Goal: Task Accomplishment & Management: Manage account settings

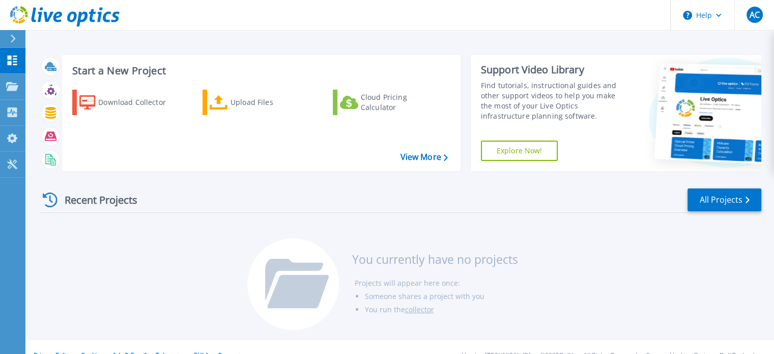
click at [424, 308] on link "collector" at bounding box center [419, 309] width 29 height 10
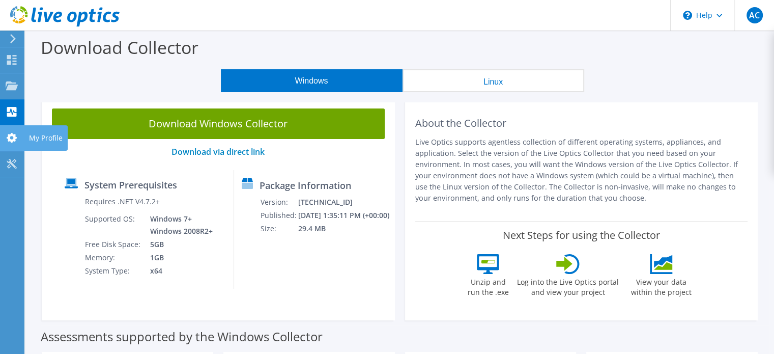
click at [9, 133] on icon at bounding box center [12, 138] width 12 height 10
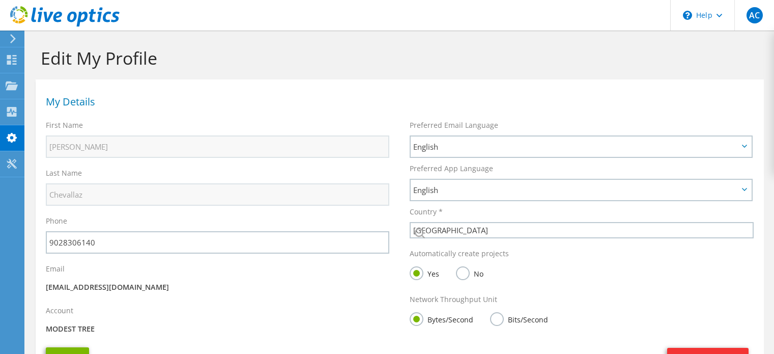
select select "37"
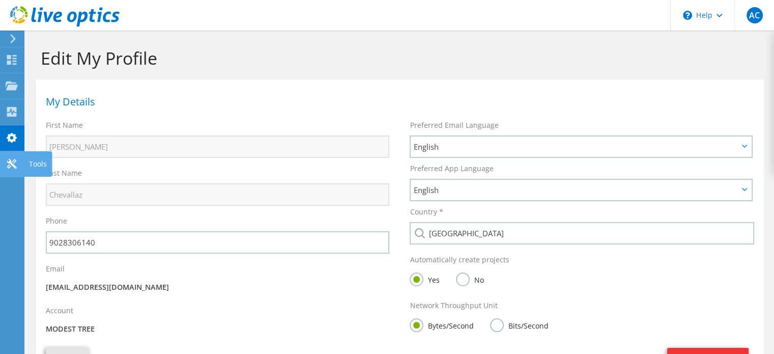
click at [14, 162] on icon at bounding box center [12, 164] width 12 height 10
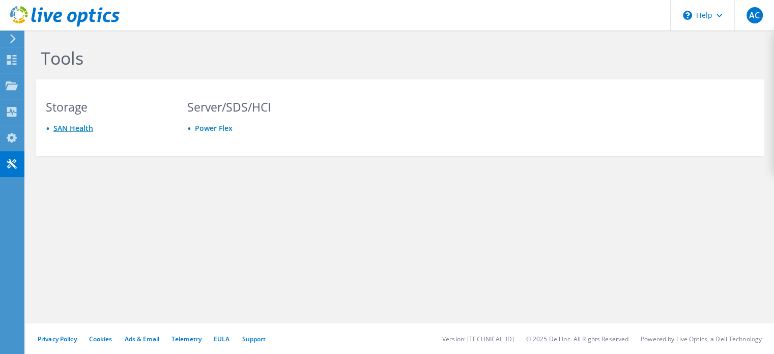
click at [71, 127] on link "SAN Health" at bounding box center [73, 128] width 40 height 10
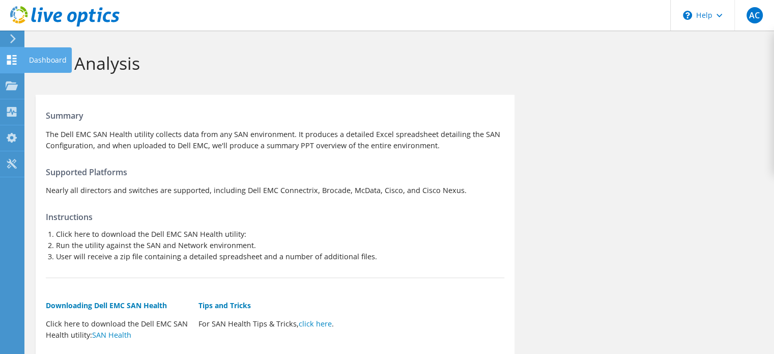
click at [15, 60] on icon at bounding box center [12, 60] width 12 height 10
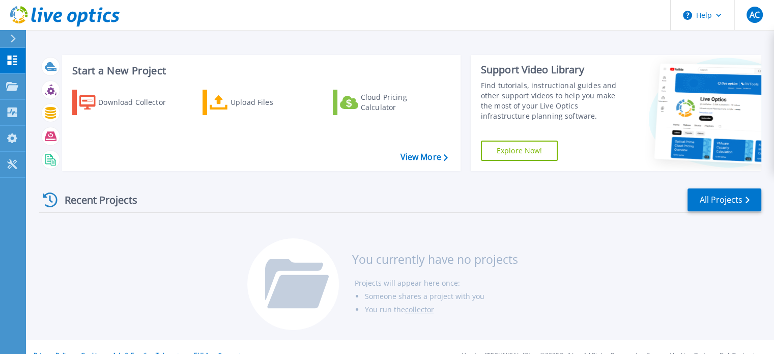
click at [10, 38] on icon at bounding box center [13, 39] width 6 height 8
click at [749, 17] on span "AC" at bounding box center [754, 15] width 10 height 8
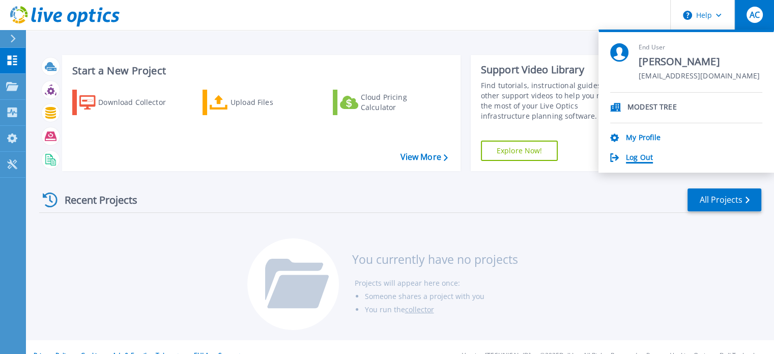
click at [633, 156] on link "Log Out" at bounding box center [639, 158] width 27 height 10
